Goal: Information Seeking & Learning: Check status

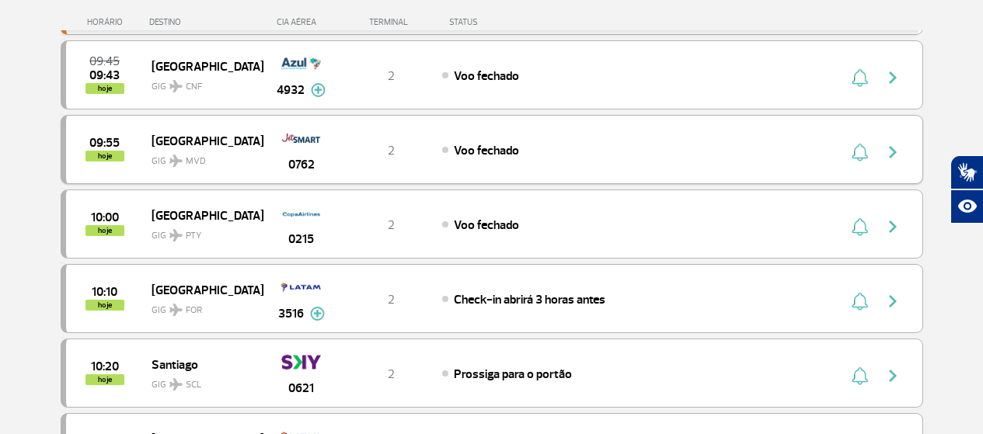
scroll to position [544, 0]
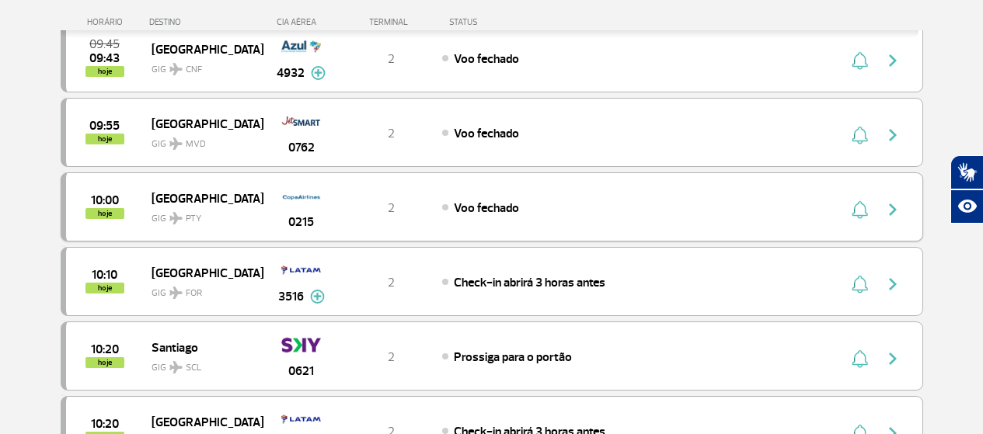
click at [499, 217] on div "10:00 hoje Panama GIG PTY 0215 2 Voo fechado" at bounding box center [492, 206] width 862 height 69
click at [251, 204] on div "Panama GIG PTY" at bounding box center [206, 207] width 111 height 38
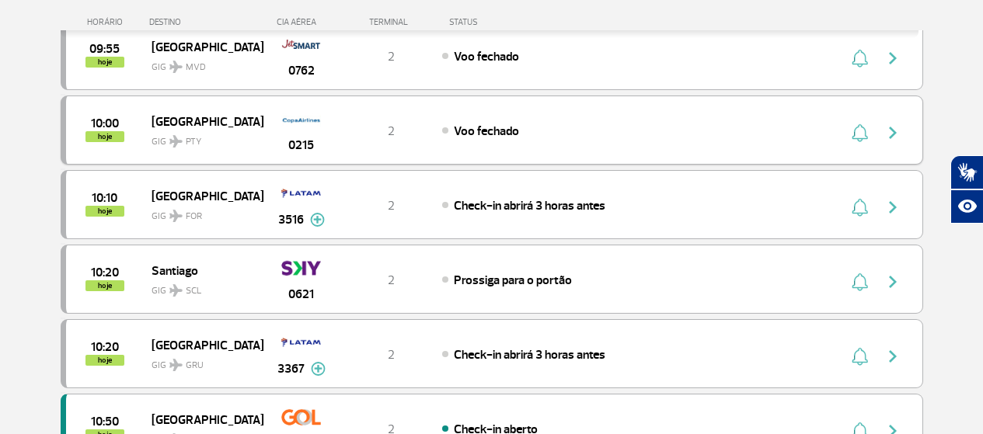
scroll to position [621, 0]
click at [296, 145] on span "0215" at bounding box center [301, 144] width 26 height 19
click at [890, 134] on img "button" at bounding box center [892, 132] width 19 height 19
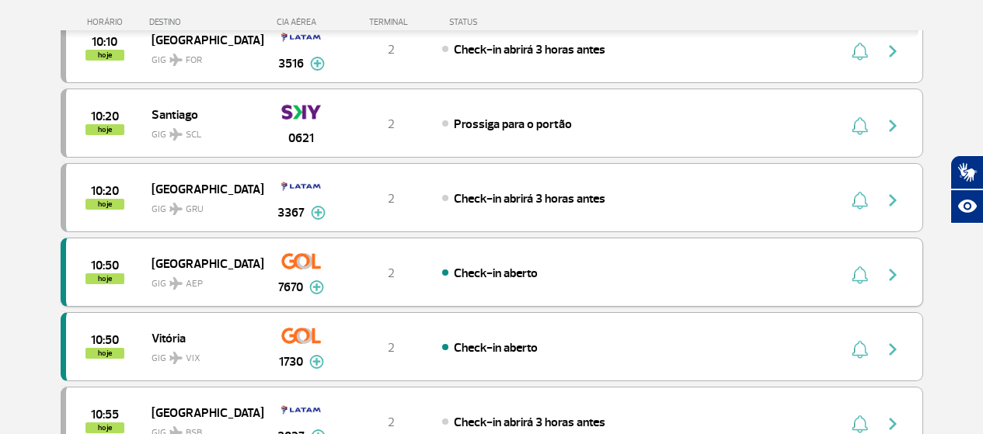
scroll to position [854, 0]
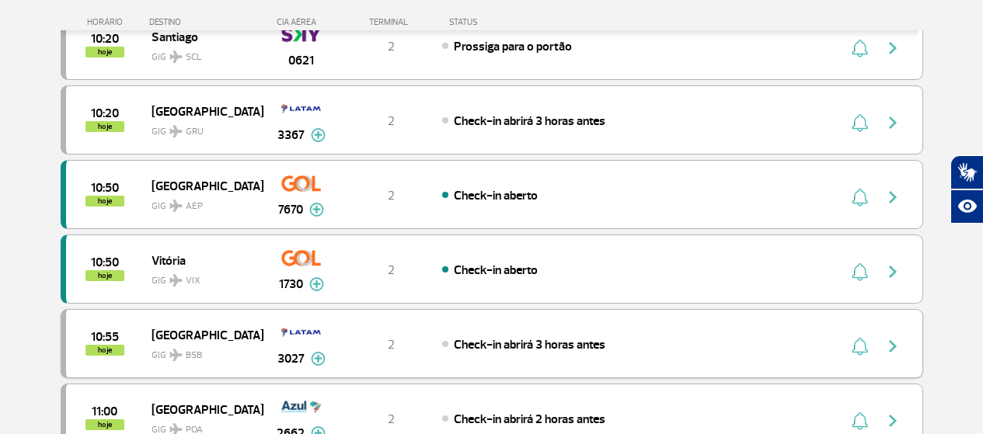
click at [892, 341] on img "button" at bounding box center [892, 346] width 19 height 19
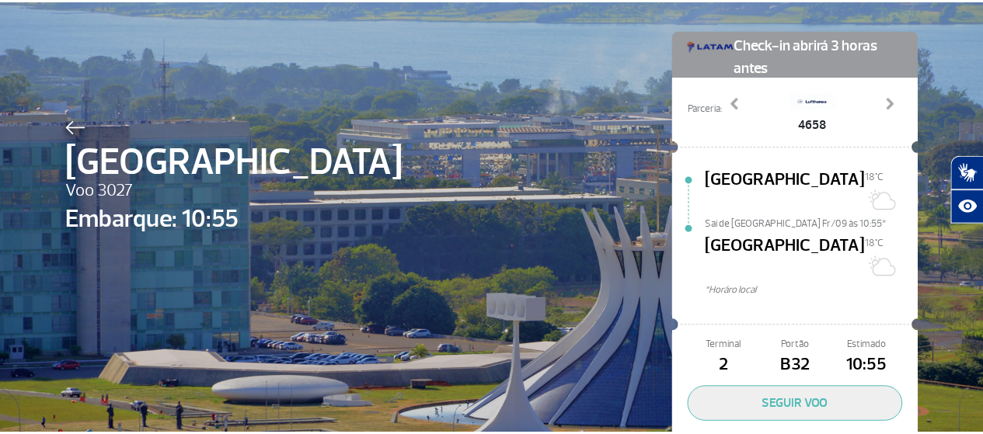
scroll to position [109, 0]
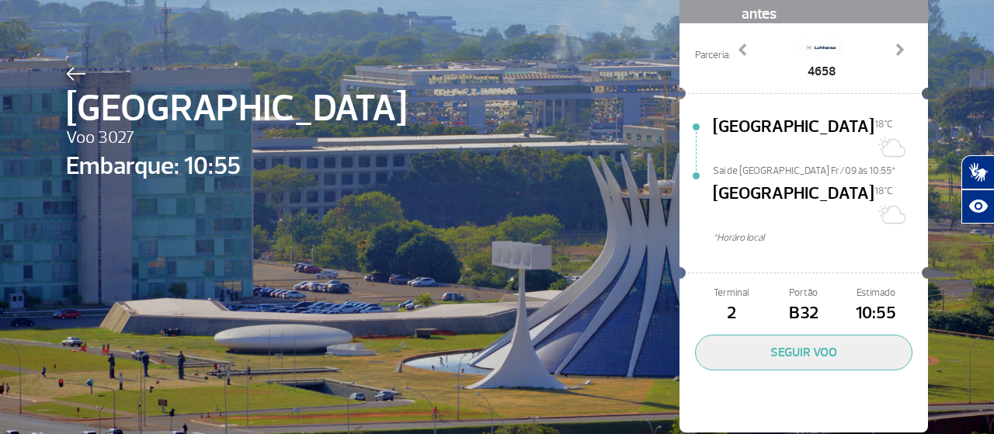
click at [66, 69] on img at bounding box center [76, 74] width 20 height 14
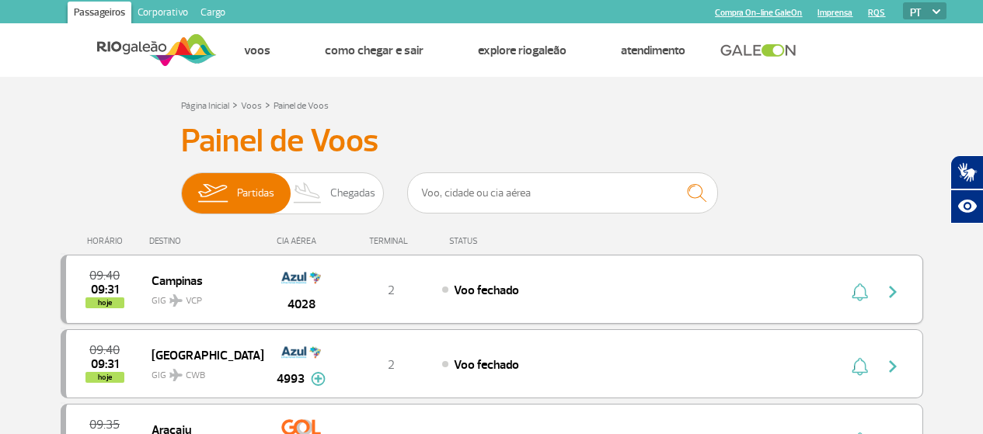
scroll to position [78, 0]
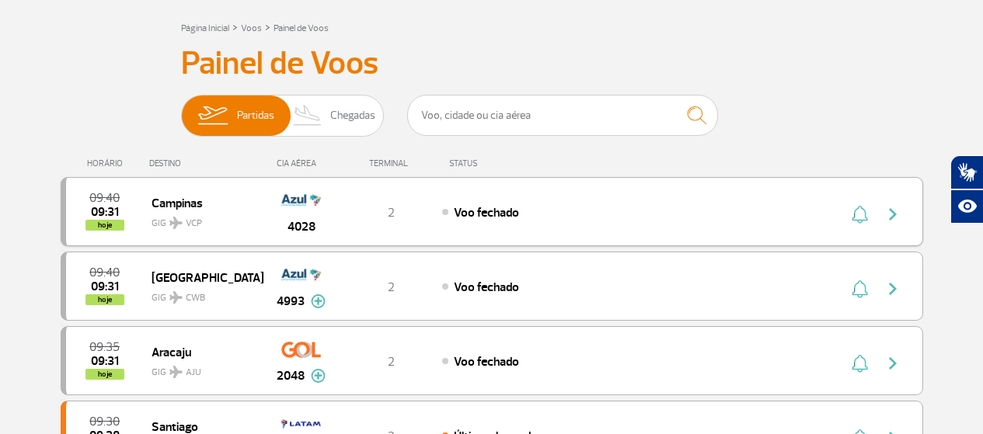
click at [690, 212] on div "Voo fechado" at bounding box center [613, 211] width 343 height 17
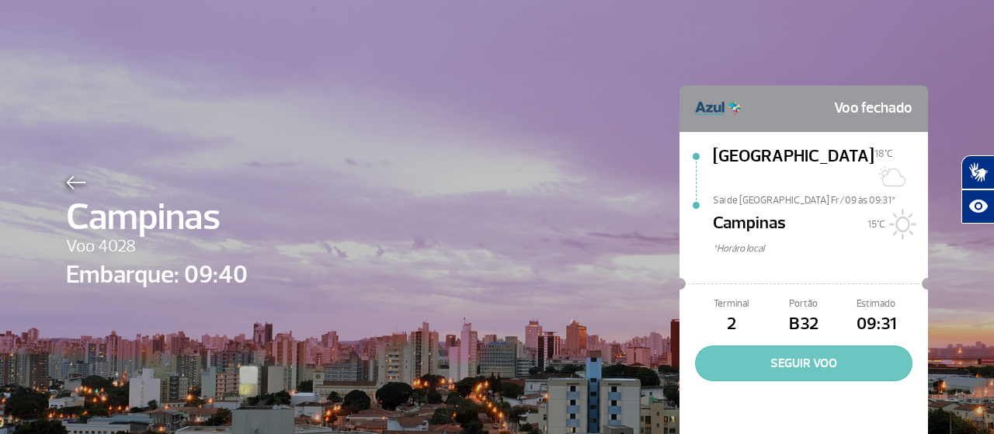
click at [823, 346] on button "SEGUIR VOO" at bounding box center [803, 364] width 217 height 36
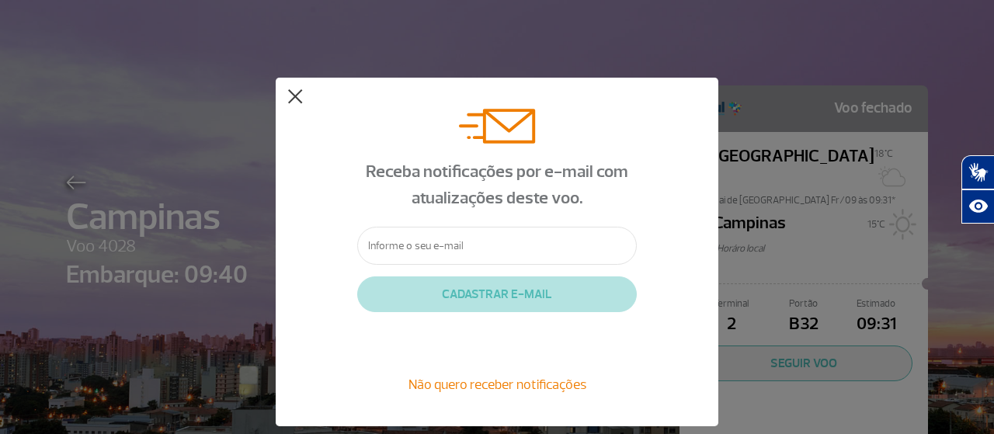
click at [297, 92] on button at bounding box center [295, 97] width 16 height 16
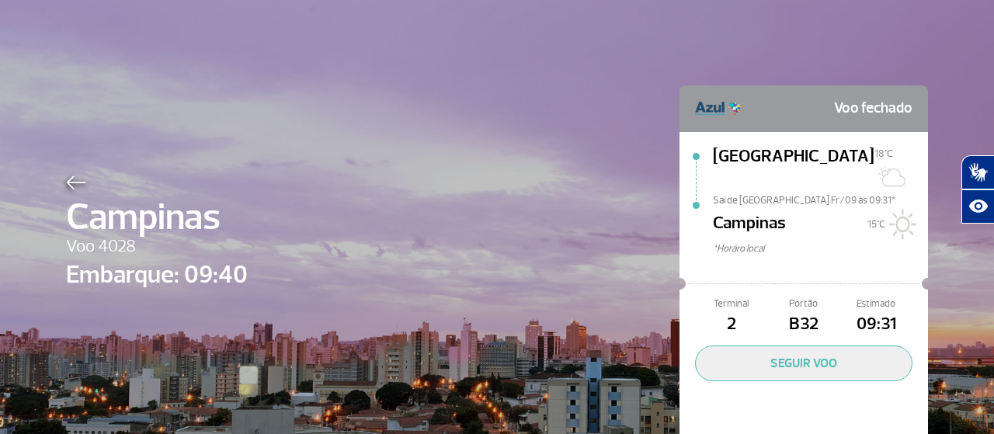
click at [66, 189] on img at bounding box center [76, 183] width 20 height 14
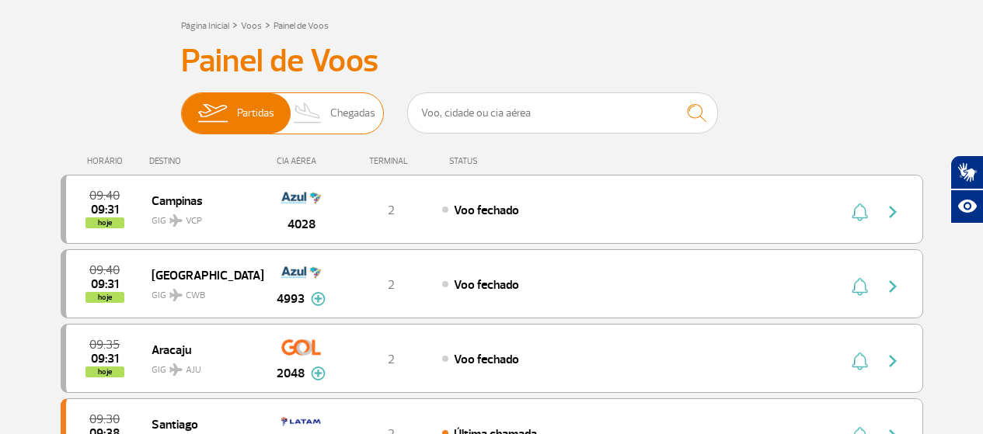
scroll to position [78, 0]
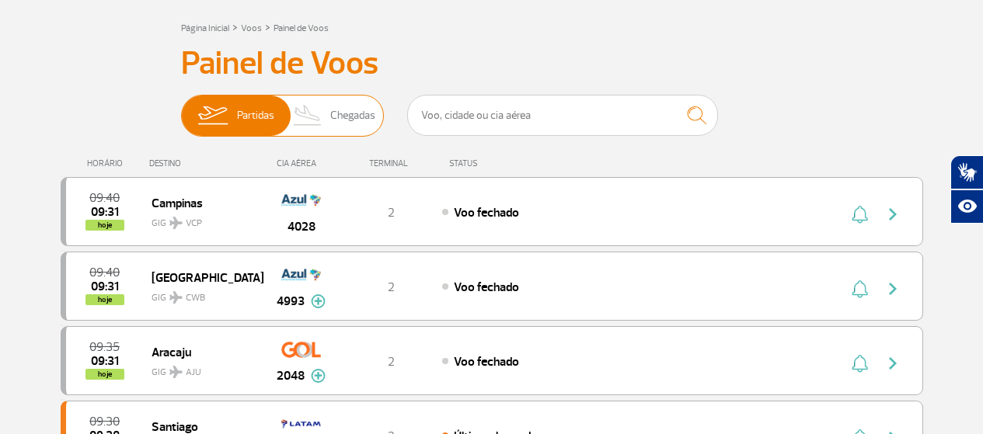
click at [322, 100] on img at bounding box center [308, 116] width 46 height 40
click at [181, 108] on input "Partidas Chegadas" at bounding box center [181, 108] width 0 height 0
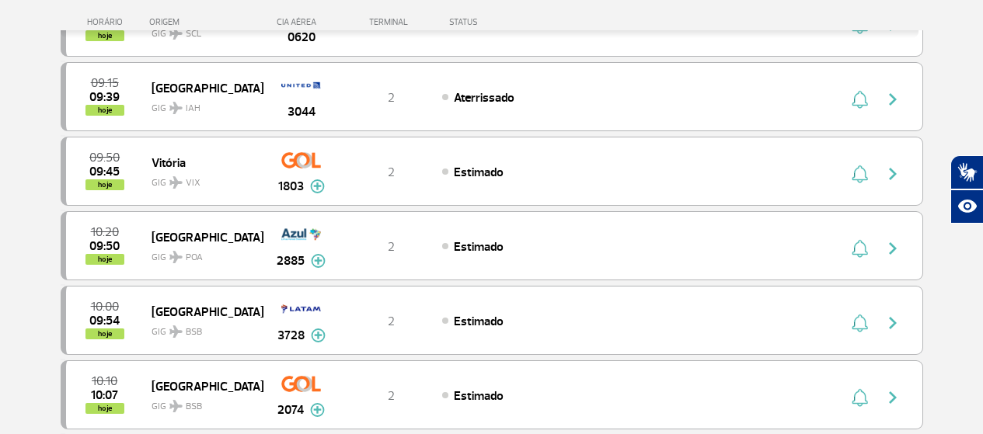
scroll to position [0, 0]
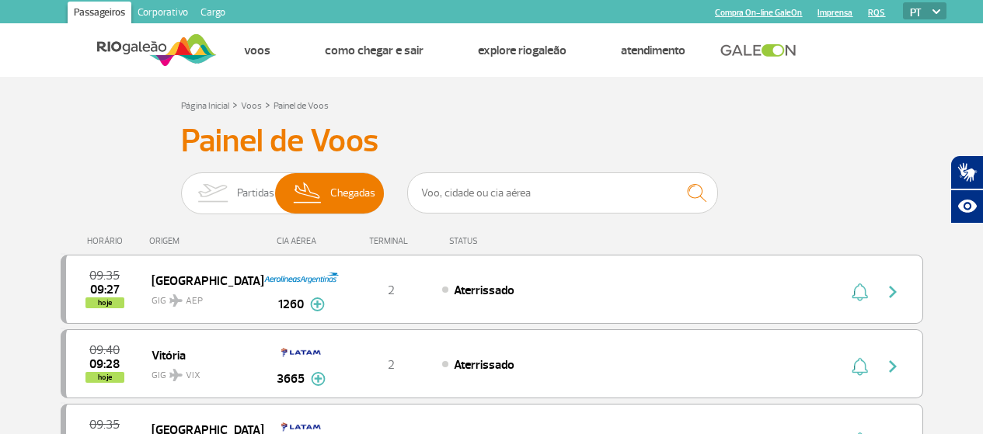
click at [193, 54] on img at bounding box center [157, 50] width 120 height 38
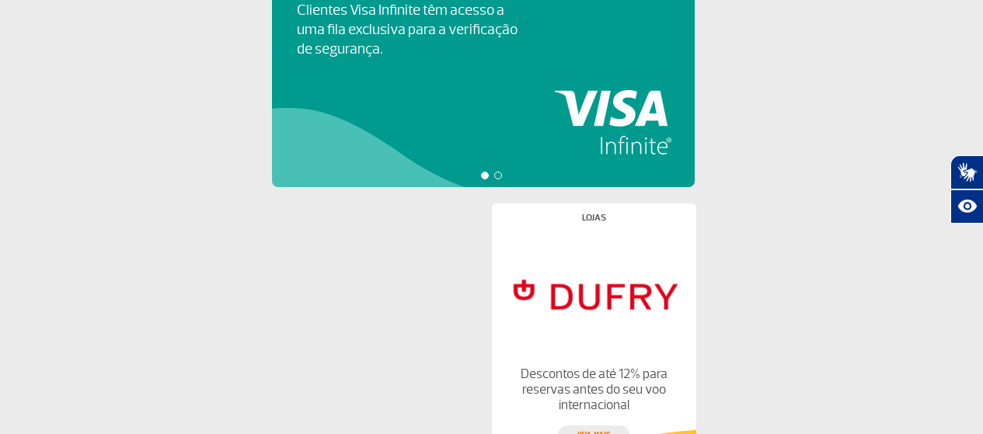
scroll to position [890, 0]
